Goal: Browse casually

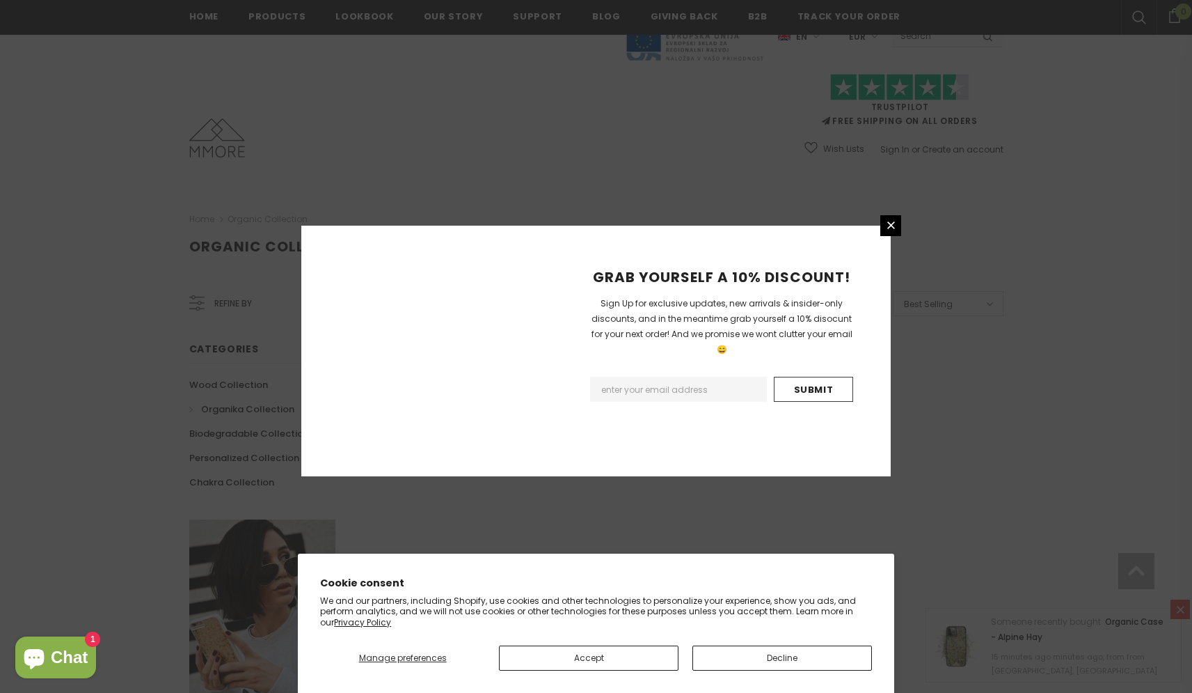
scroll to position [734, 0]
